Goal: Information Seeking & Learning: Learn about a topic

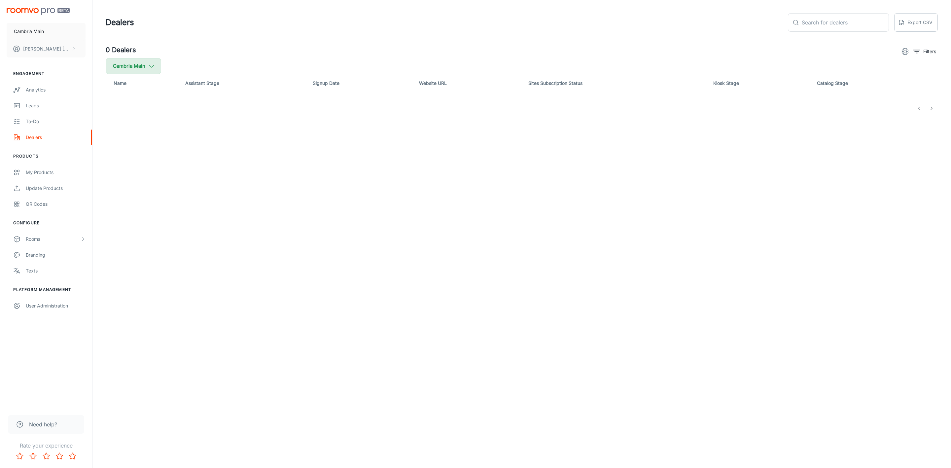
click at [143, 69] on button "Cambria Main" at bounding box center [133, 66] width 55 height 16
click at [128, 162] on span "Cambria" at bounding box center [167, 158] width 89 height 8
click at [120, 162] on input "Cambria" at bounding box center [113, 157] width 13 height 13
checkbox input "true"
click at [191, 188] on button "Apply" at bounding box center [202, 188] width 23 height 12
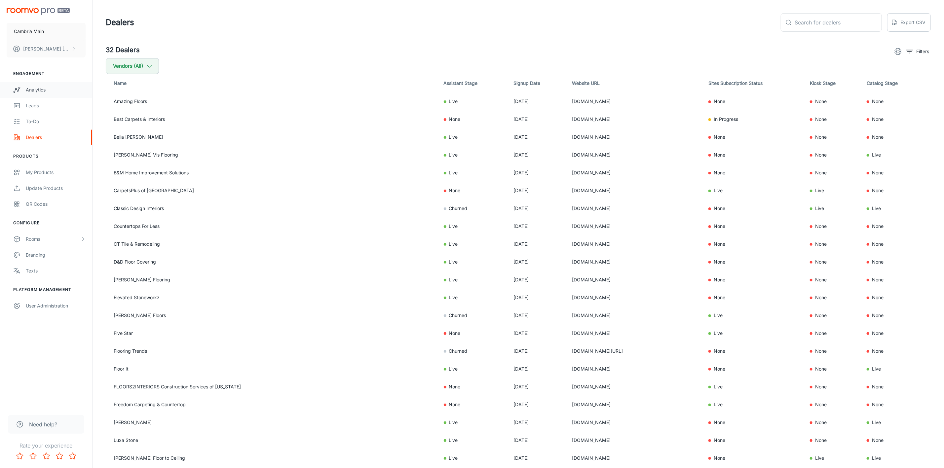
click at [41, 90] on div "Analytics" at bounding box center [56, 89] width 60 height 7
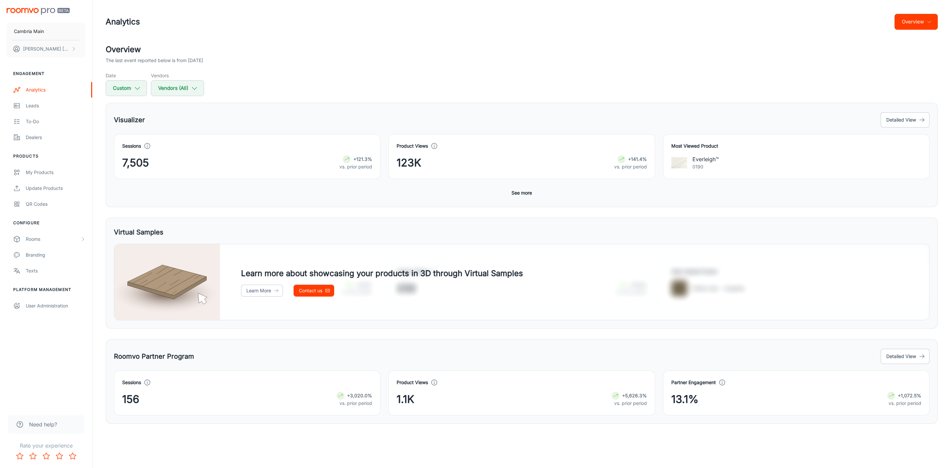
click at [905, 26] on button "Overview" at bounding box center [916, 22] width 43 height 16
click at [873, 62] on li "Roomvo Partners Program" at bounding box center [900, 62] width 77 height 12
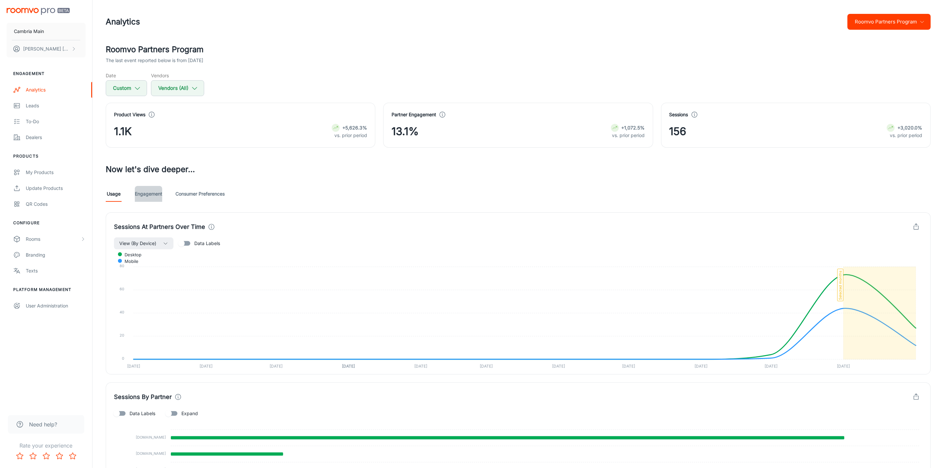
click at [145, 195] on link "Engagement" at bounding box center [148, 194] width 27 height 16
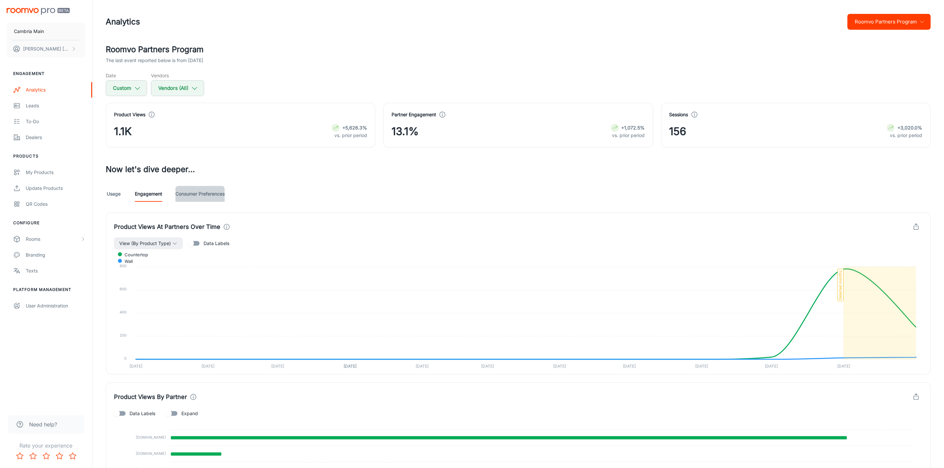
click at [208, 194] on link "Consumer Preferences" at bounding box center [199, 194] width 49 height 16
